Goal: Check status

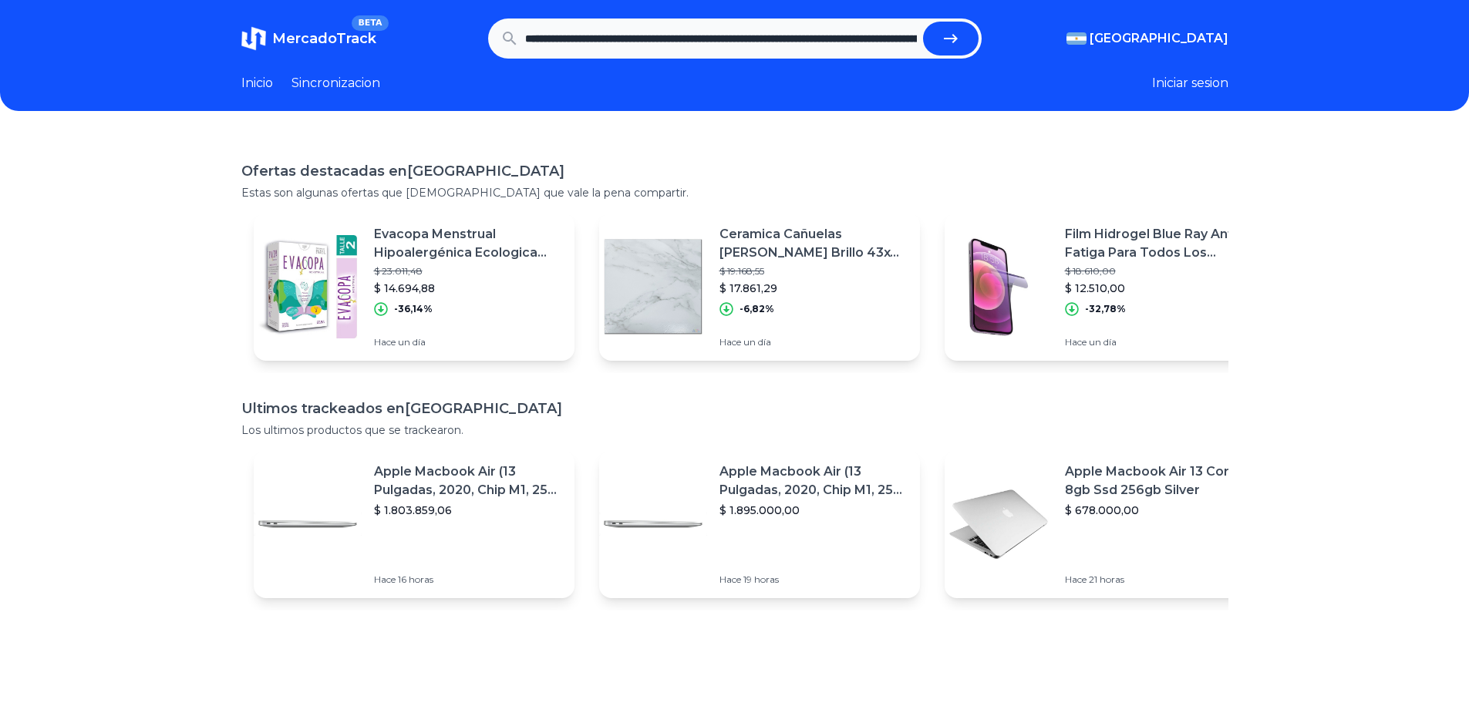
click at [939, 39] on button "submit" at bounding box center [951, 39] width 56 height 34
type input "**********"
